Goal: Transaction & Acquisition: Purchase product/service

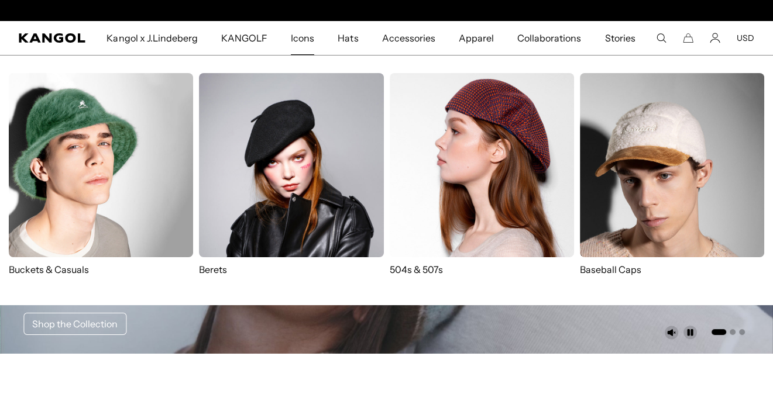
scroll to position [0, 241]
click at [428, 269] on p "504s & 507s" at bounding box center [482, 269] width 184 height 13
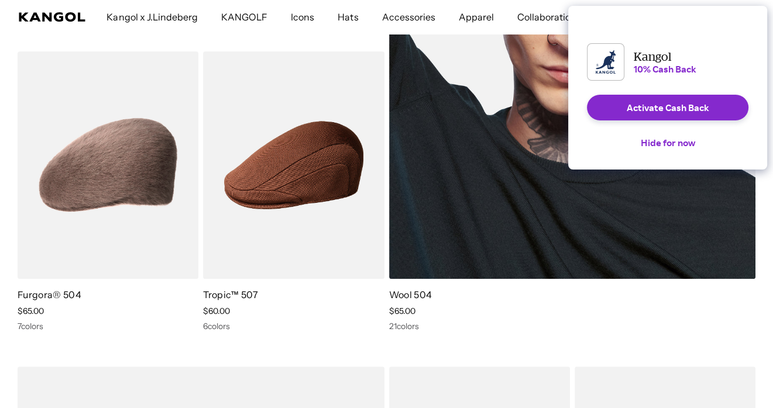
scroll to position [0, 241]
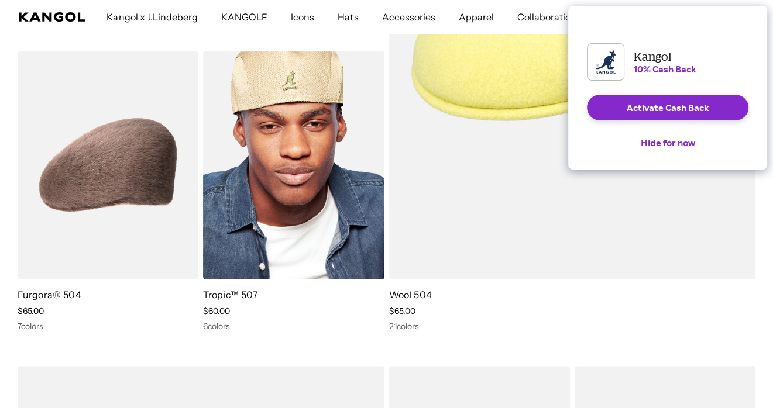
click at [681, 152] on button "Hide for now" at bounding box center [667, 143] width 73 height 26
click at [305, 178] on img at bounding box center [293, 164] width 181 height 227
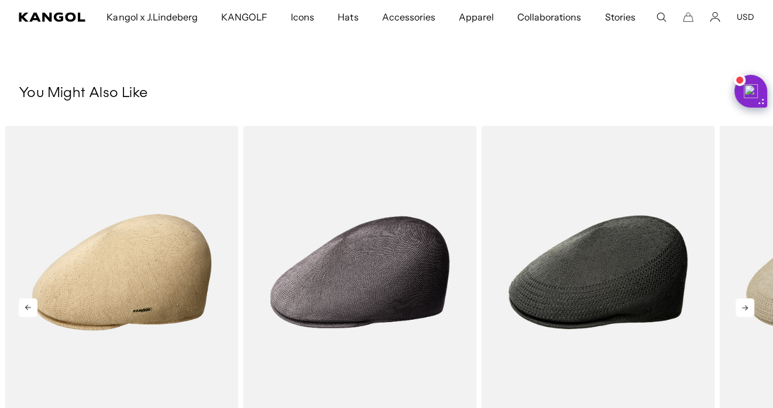
scroll to position [0, 241]
click at [744, 307] on icon at bounding box center [744, 307] width 19 height 19
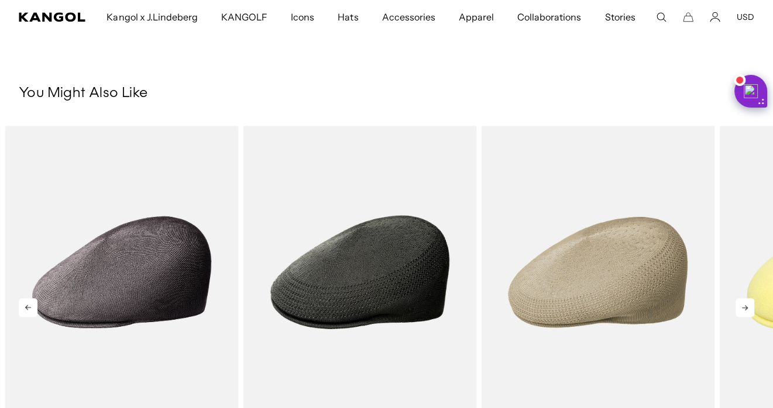
click at [744, 307] on icon at bounding box center [744, 307] width 19 height 19
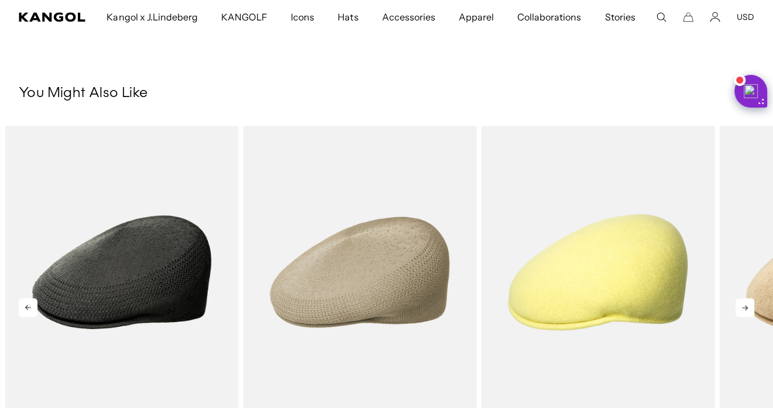
scroll to position [0, 0]
click at [744, 307] on icon at bounding box center [744, 307] width 19 height 19
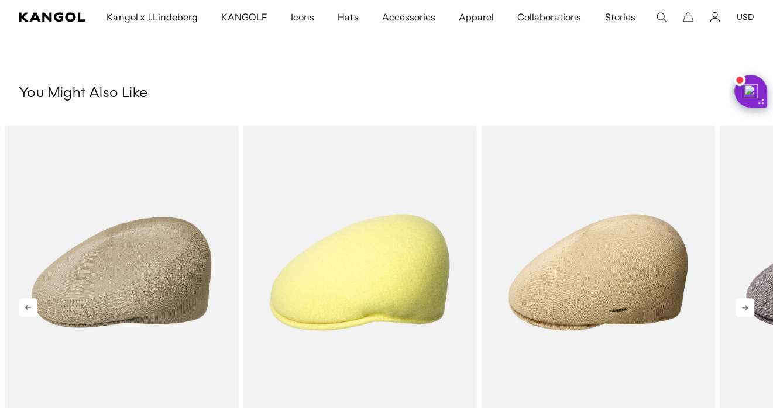
click at [744, 307] on icon at bounding box center [744, 307] width 19 height 19
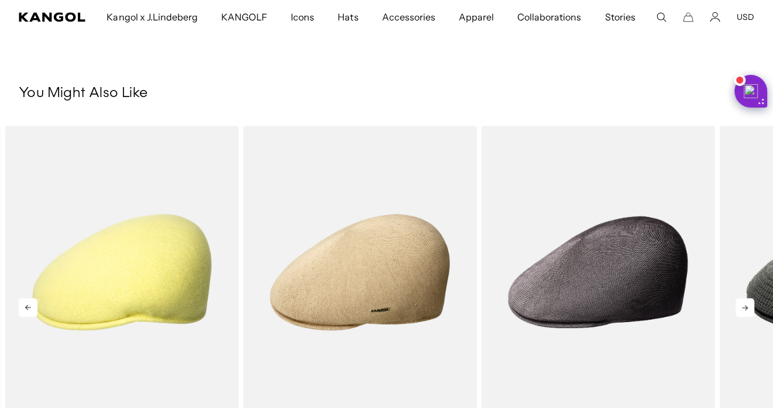
scroll to position [0, 241]
click at [744, 307] on icon at bounding box center [744, 307] width 19 height 19
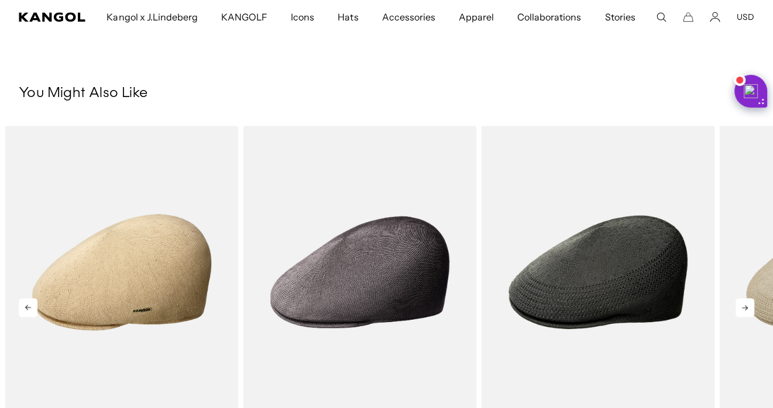
click at [744, 307] on icon at bounding box center [744, 307] width 19 height 19
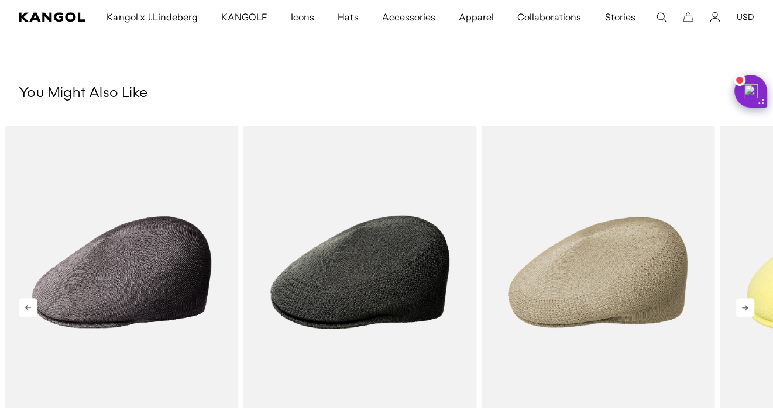
scroll to position [0, 0]
click at [744, 307] on icon at bounding box center [744, 307] width 19 height 19
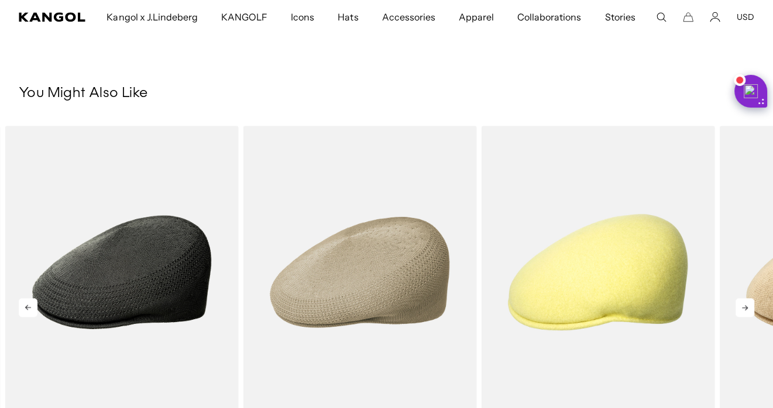
click at [744, 306] on icon at bounding box center [744, 307] width 19 height 19
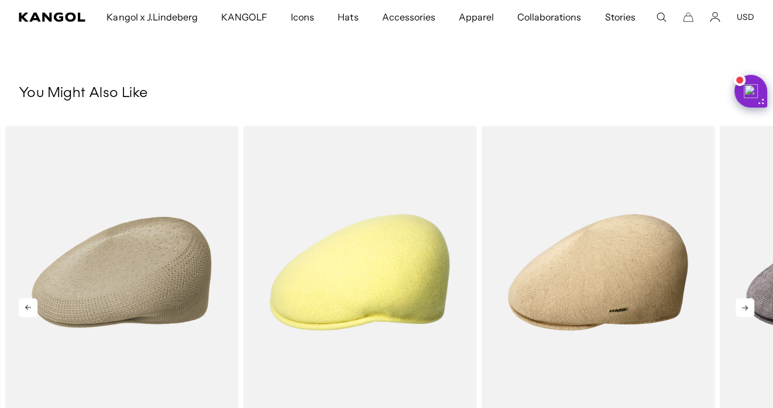
click at [744, 306] on icon at bounding box center [744, 307] width 19 height 19
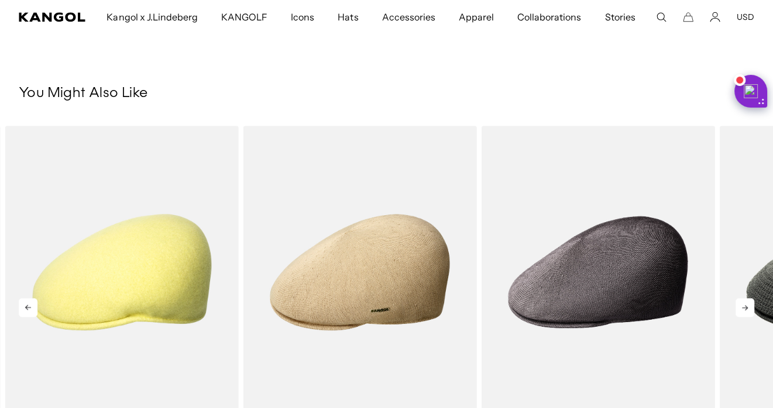
scroll to position [0, 241]
click at [744, 306] on icon at bounding box center [744, 307] width 19 height 19
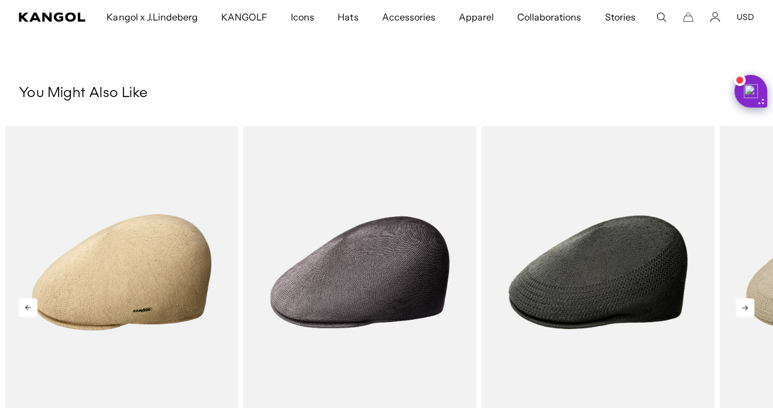
click at [744, 306] on icon at bounding box center [744, 307] width 19 height 19
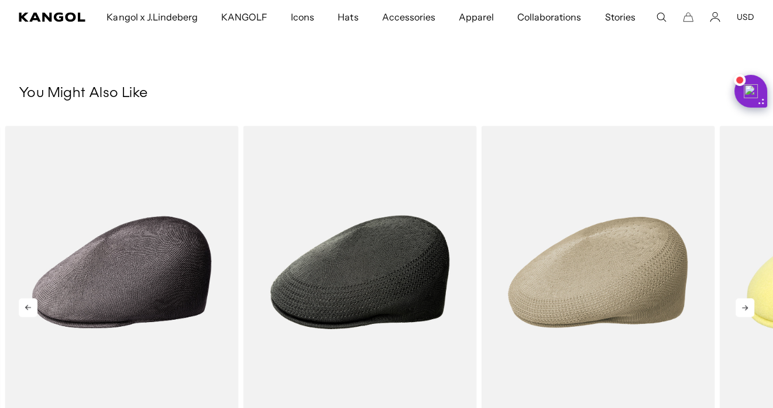
click at [744, 306] on icon at bounding box center [744, 307] width 19 height 19
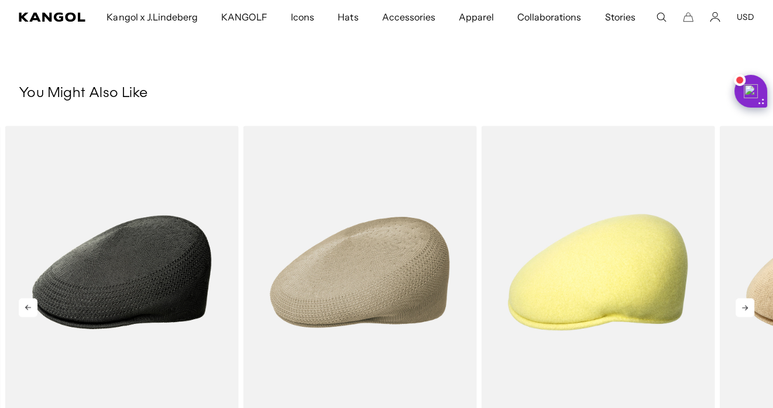
scroll to position [0, 0]
click at [744, 306] on icon at bounding box center [744, 307] width 19 height 19
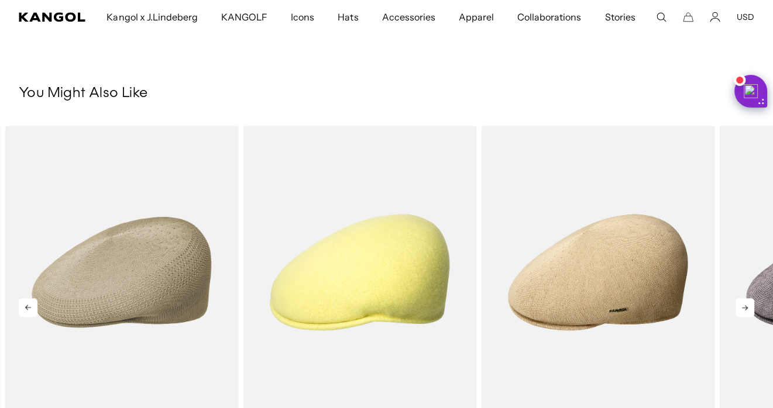
click at [744, 306] on icon at bounding box center [744, 307] width 19 height 19
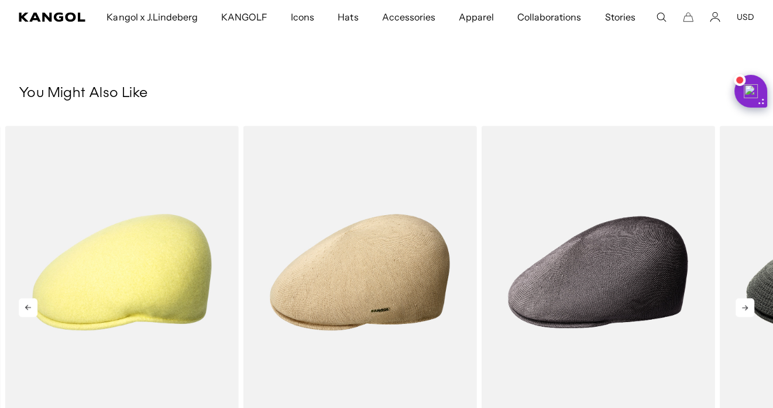
click at [744, 306] on icon at bounding box center [744, 307] width 19 height 19
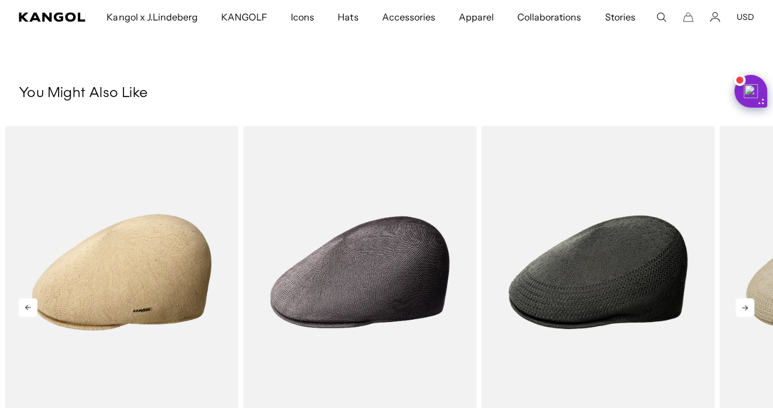
click at [744, 306] on icon at bounding box center [744, 307] width 19 height 19
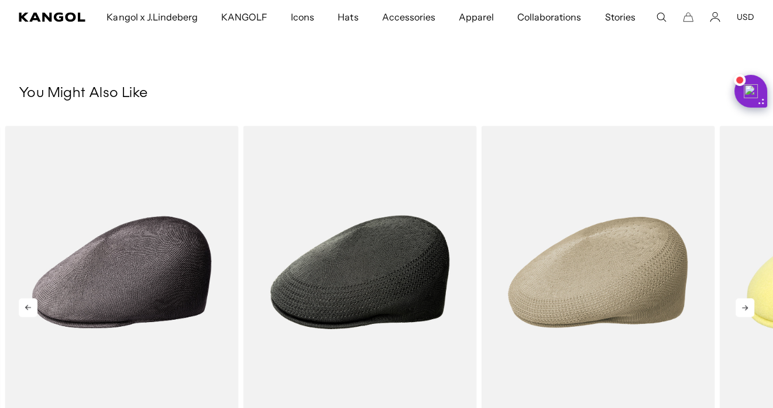
scroll to position [0, 241]
click at [744, 306] on icon at bounding box center [744, 307] width 19 height 19
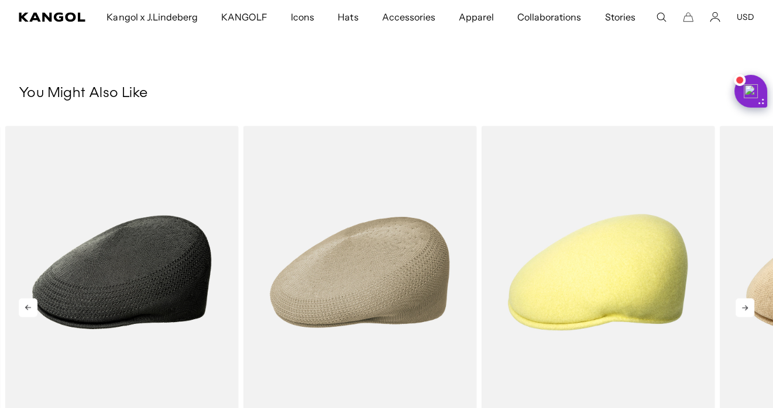
click at [744, 306] on icon at bounding box center [744, 307] width 19 height 19
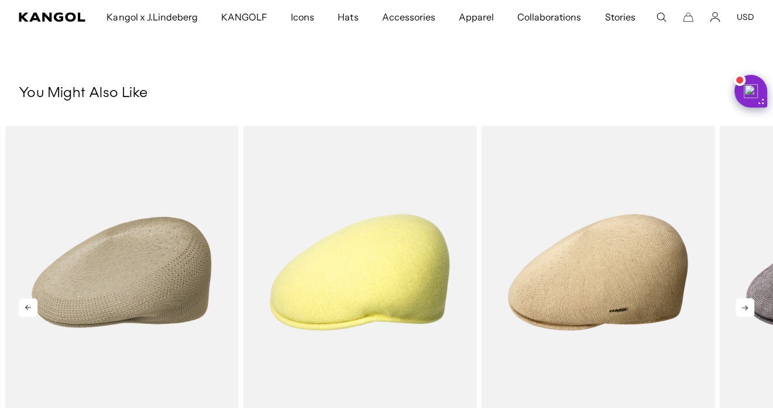
click at [744, 306] on icon at bounding box center [744, 307] width 19 height 19
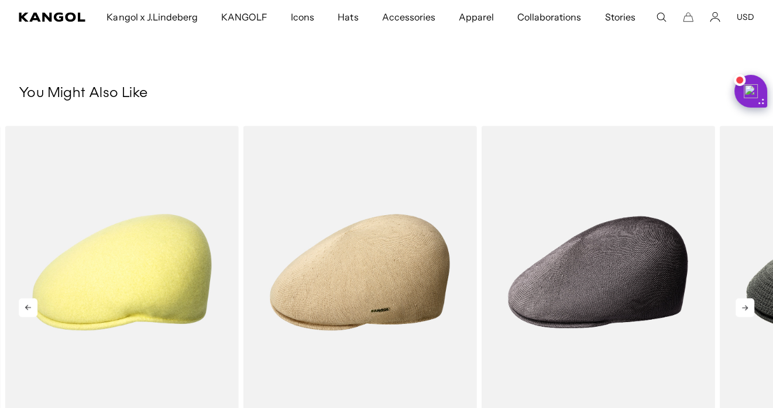
scroll to position [0, 0]
click at [744, 306] on icon at bounding box center [744, 307] width 19 height 19
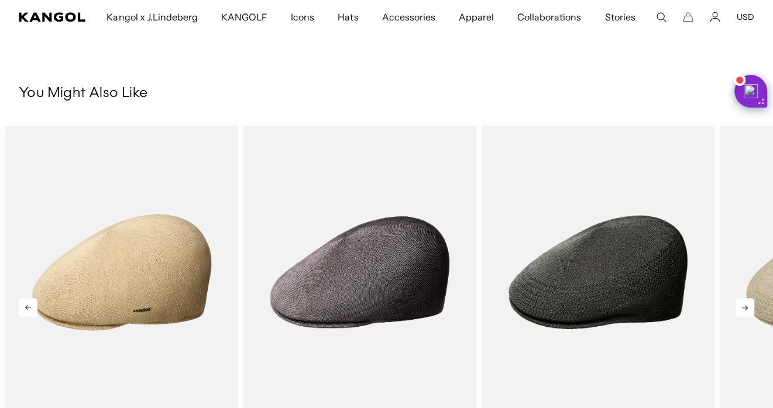
click at [744, 306] on icon at bounding box center [744, 307] width 19 height 19
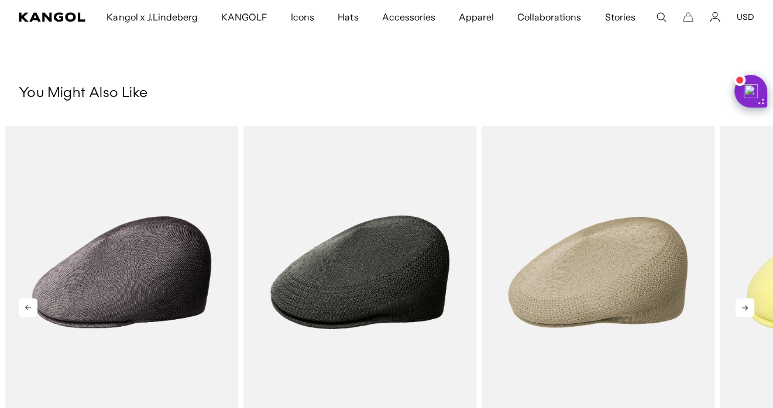
click at [744, 306] on icon at bounding box center [744, 307] width 19 height 19
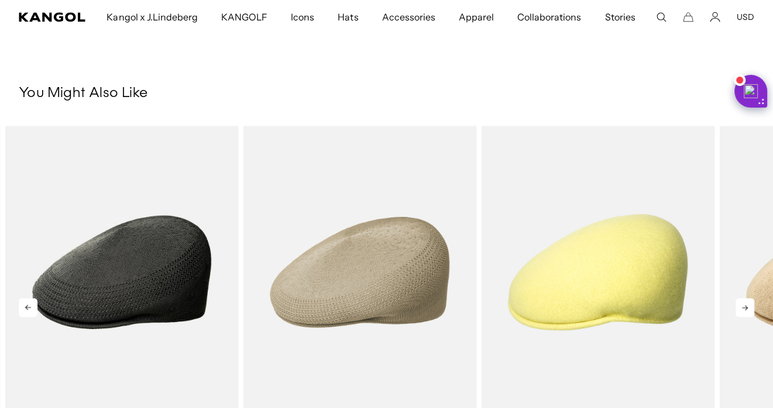
click at [744, 306] on icon at bounding box center [744, 307] width 19 height 19
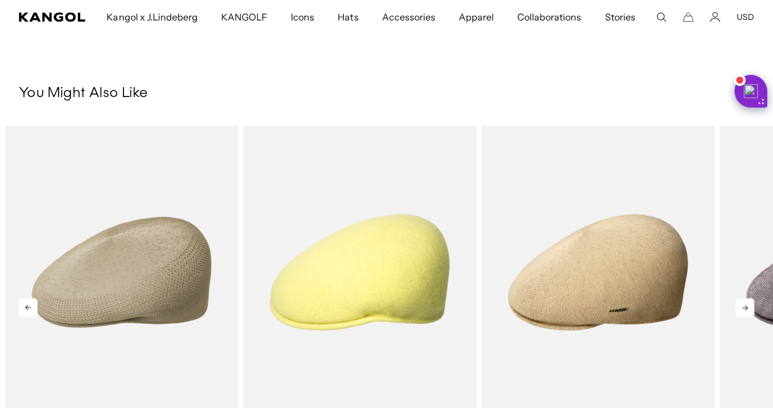
click at [744, 306] on div "Previous Next Sale Price $65.00 Sale Price" at bounding box center [386, 299] width 773 height 346
click at [744, 306] on icon at bounding box center [744, 307] width 19 height 19
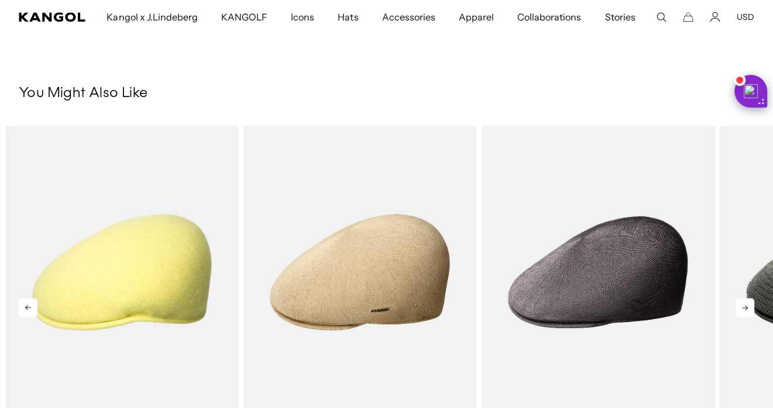
scroll to position [0, 241]
click at [744, 306] on icon at bounding box center [744, 307] width 19 height 19
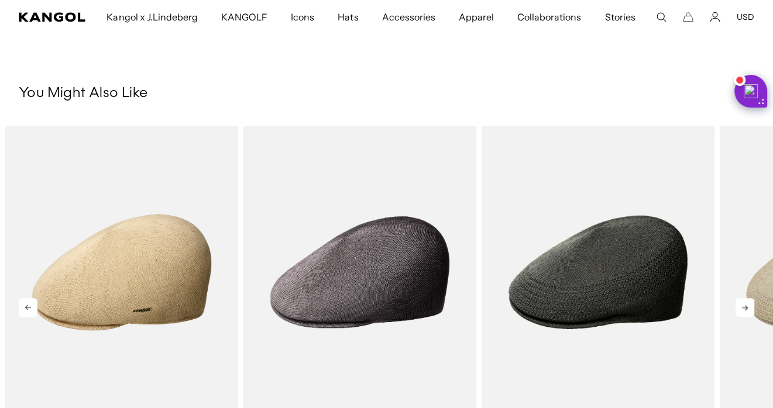
click at [744, 306] on icon at bounding box center [744, 307] width 19 height 19
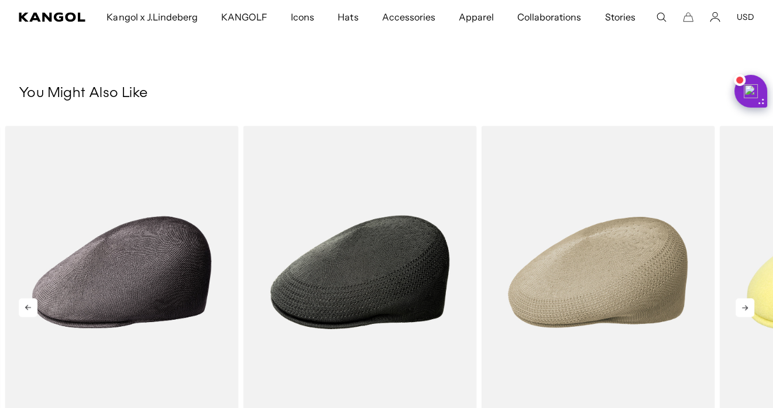
click at [744, 306] on icon at bounding box center [744, 307] width 19 height 19
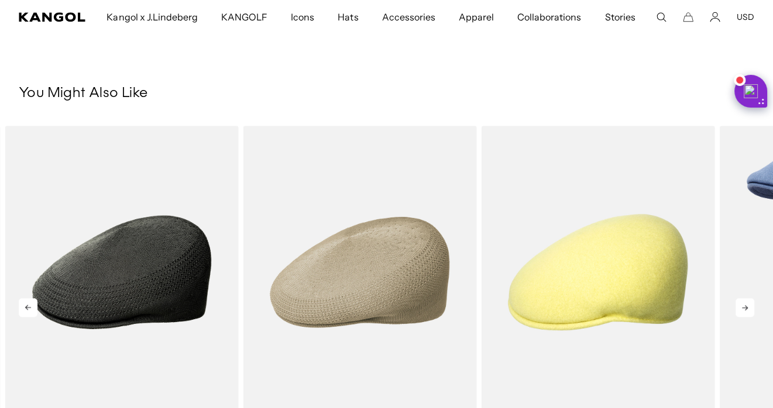
click at [0, 0] on link "1 of 5" at bounding box center [0, 0] width 0 height 0
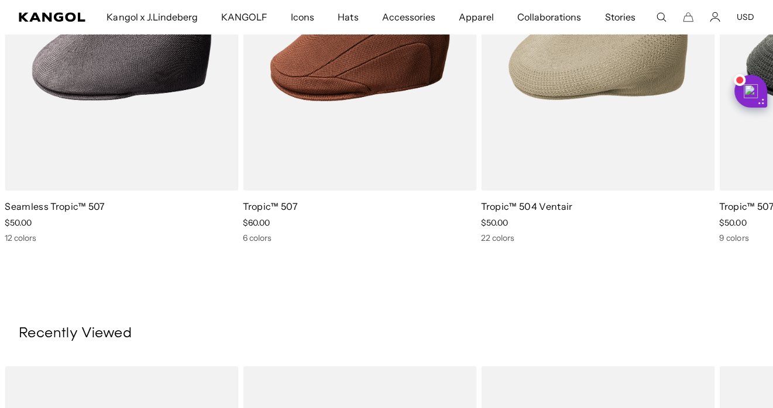
scroll to position [889, 0]
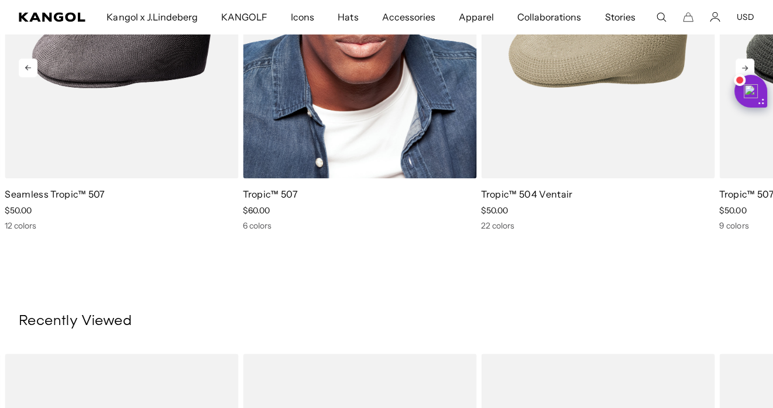
click at [257, 225] on div "6 colors" at bounding box center [359, 226] width 233 height 11
click at [253, 194] on link "Tropic™ 507" at bounding box center [270, 194] width 55 height 12
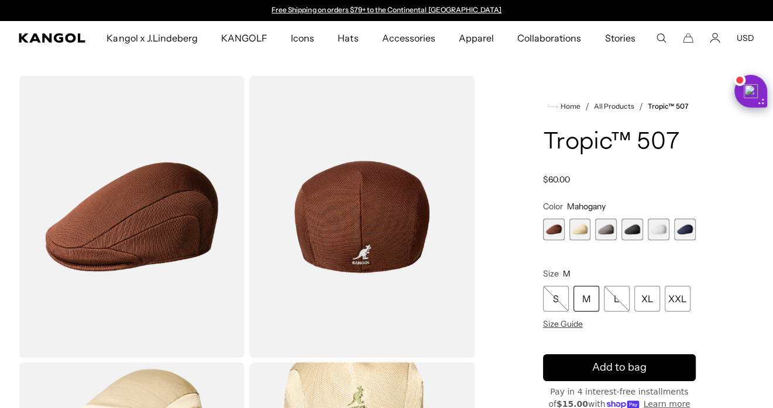
click at [584, 301] on div "M" at bounding box center [586, 299] width 26 height 26
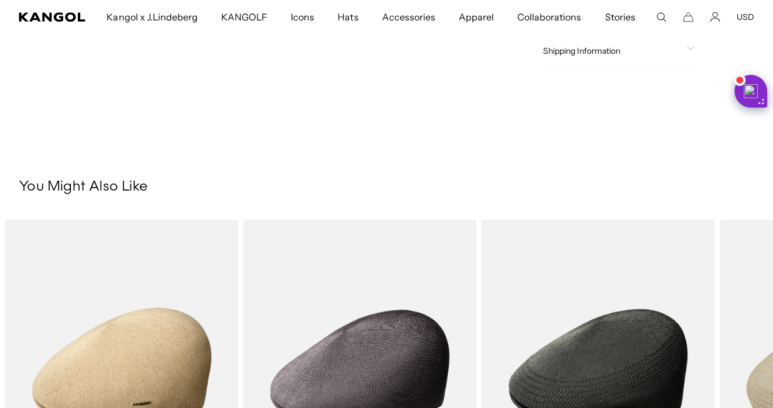
scroll to position [0, 241]
